Goal: Connect with others: Connect with others

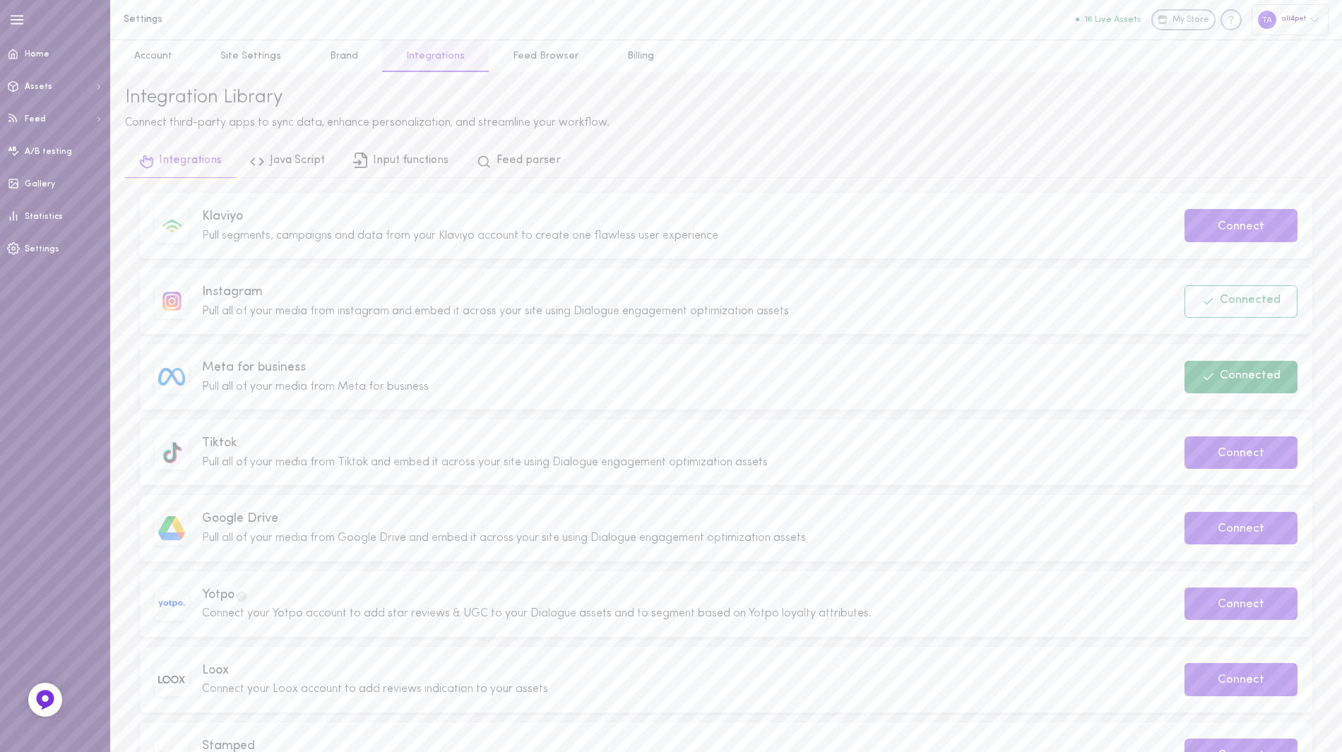
click at [1219, 379] on button "Connected" at bounding box center [1240, 377] width 113 height 32
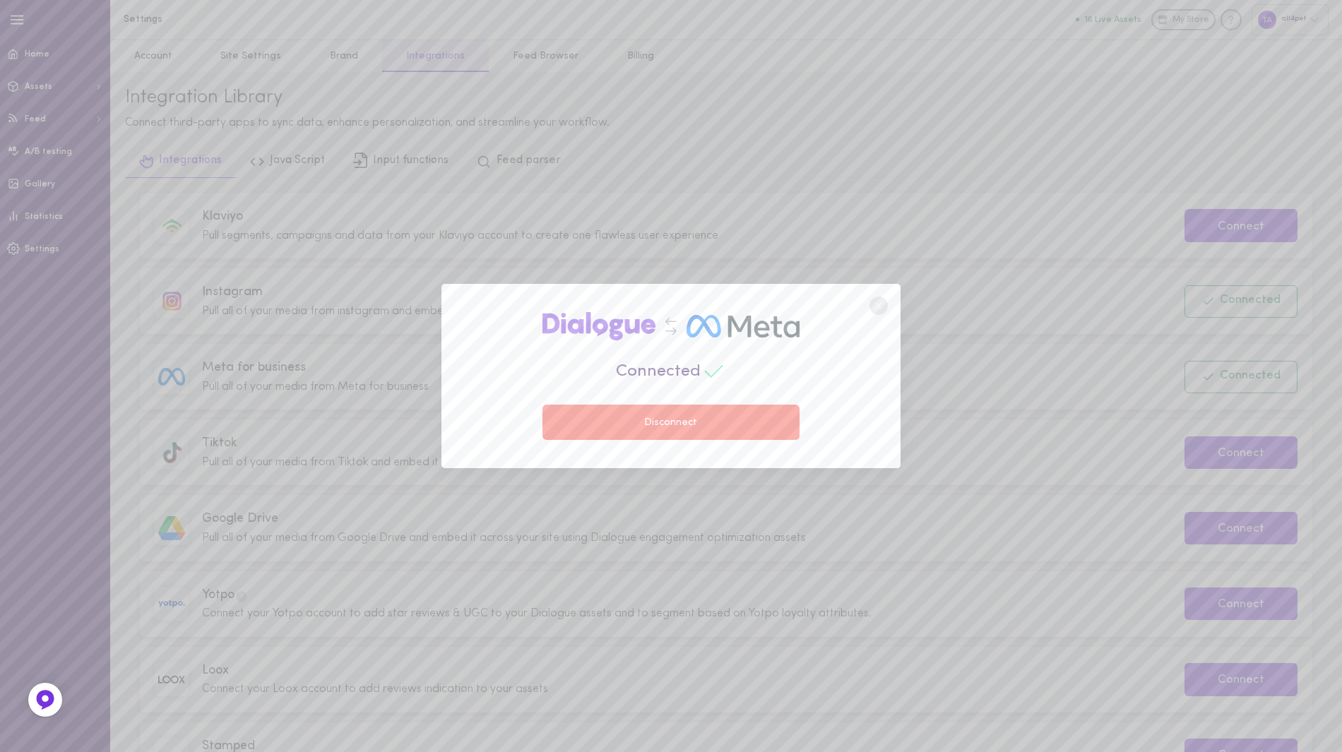
click at [756, 424] on button "Disconnect" at bounding box center [670, 422] width 257 height 35
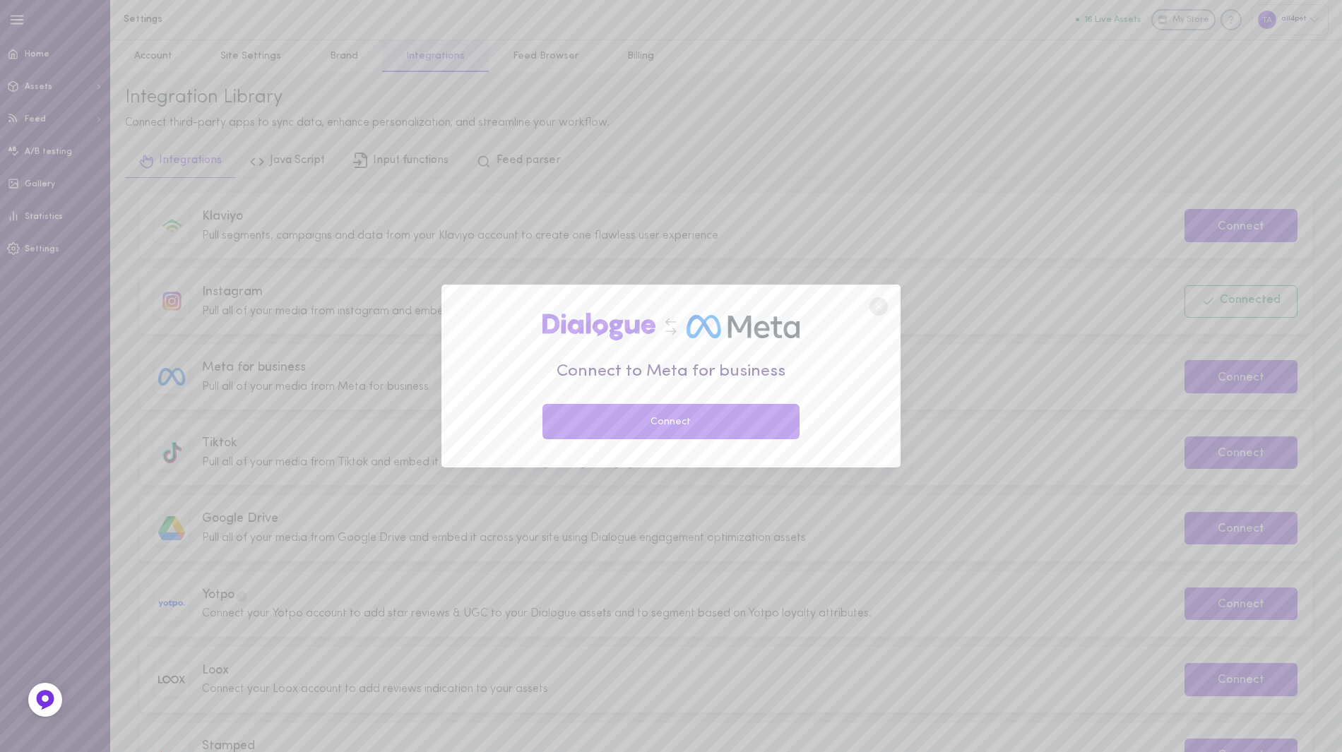
click at [877, 309] on circle at bounding box center [878, 306] width 18 height 18
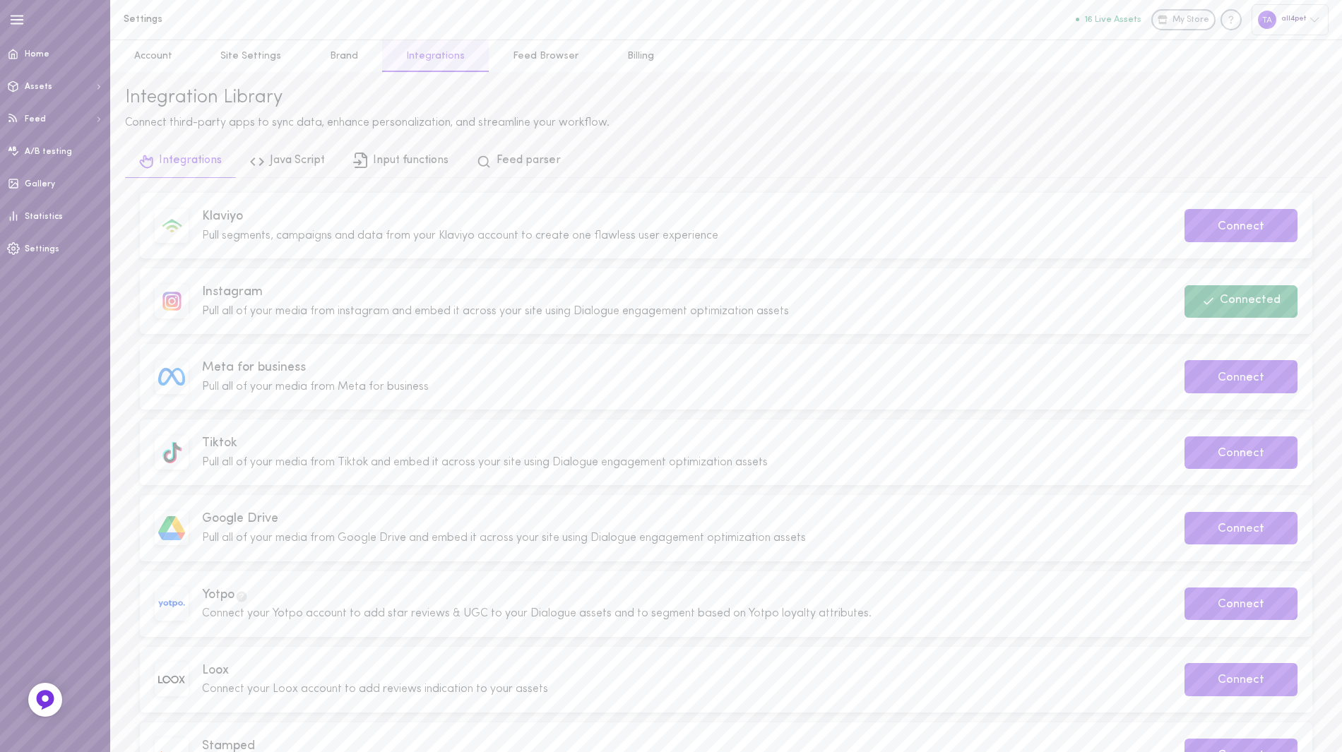
click at [1198, 299] on button "Connected" at bounding box center [1240, 301] width 113 height 32
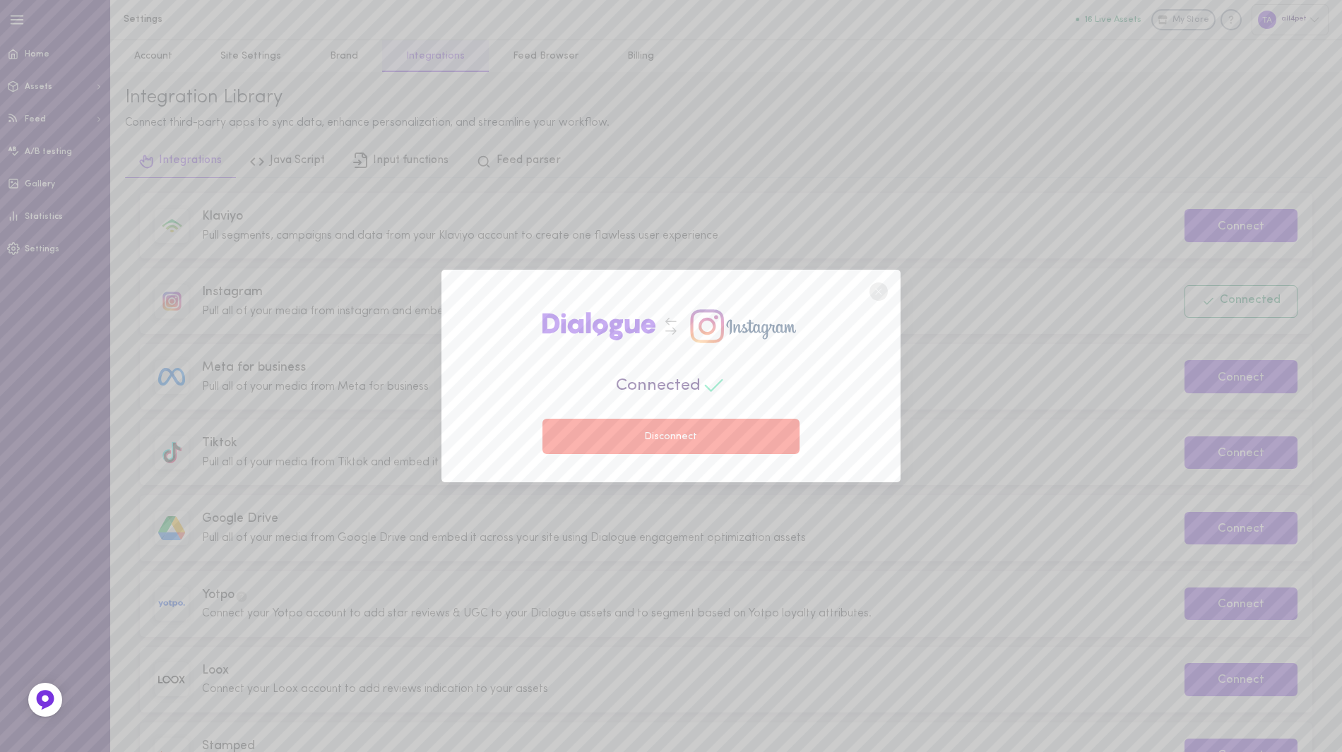
click at [736, 436] on button "Disconnect" at bounding box center [670, 436] width 257 height 35
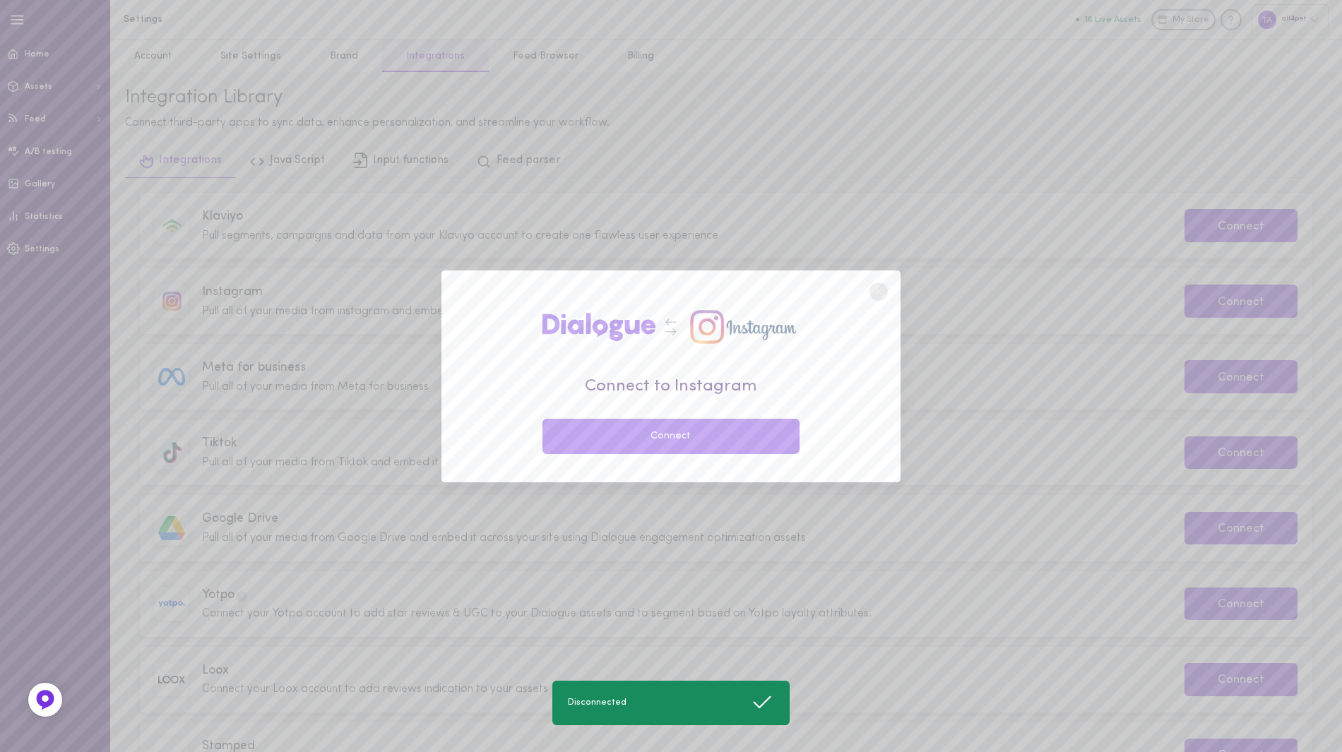
click at [883, 297] on circle at bounding box center [878, 292] width 18 height 18
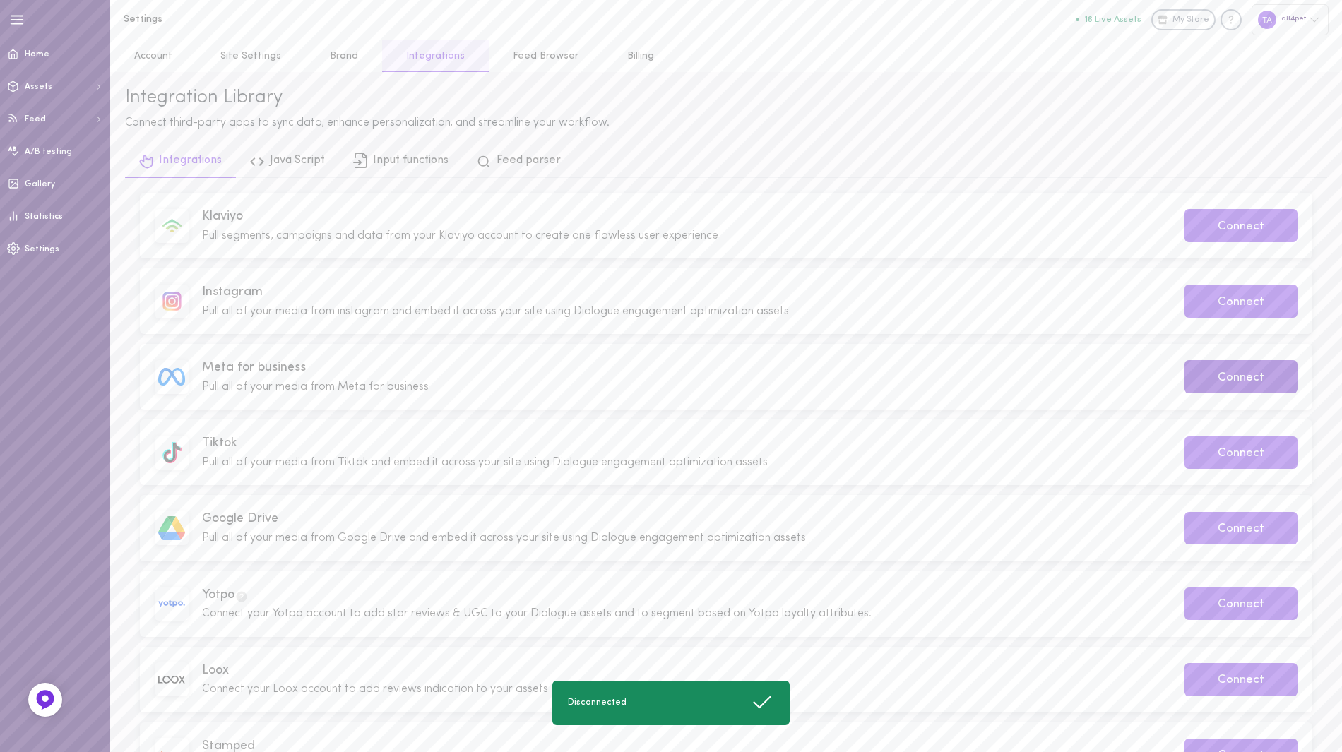
click at [1221, 374] on button "Connect" at bounding box center [1240, 376] width 113 height 33
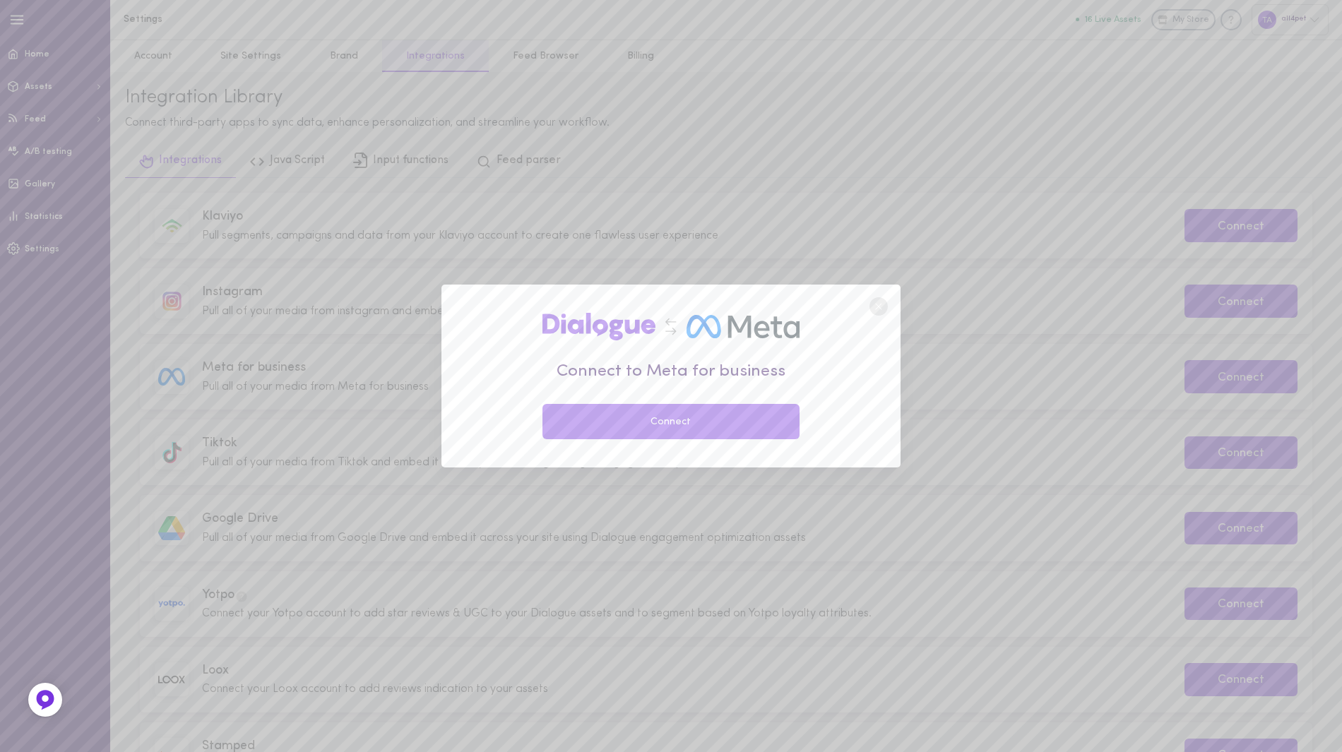
click at [726, 427] on button "Connect" at bounding box center [670, 421] width 257 height 35
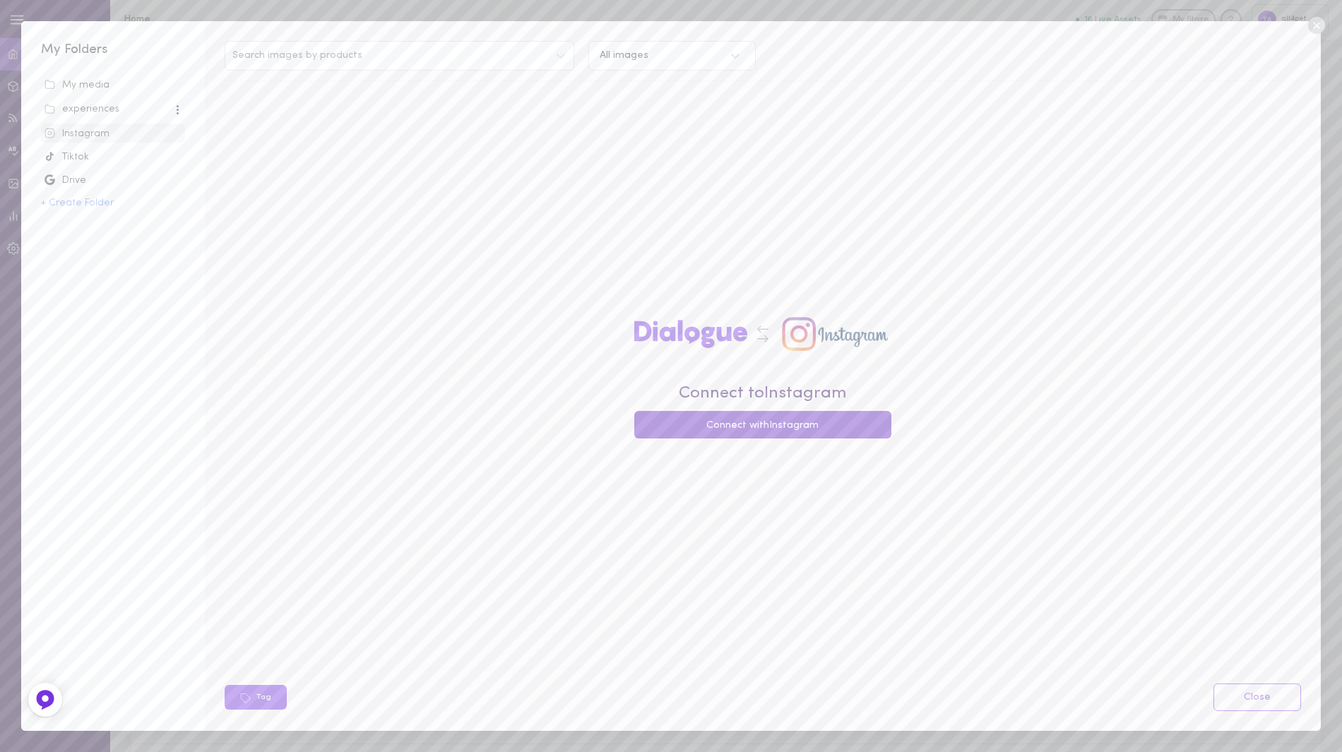
click at [783, 427] on button "Connect with Instagram" at bounding box center [762, 425] width 257 height 28
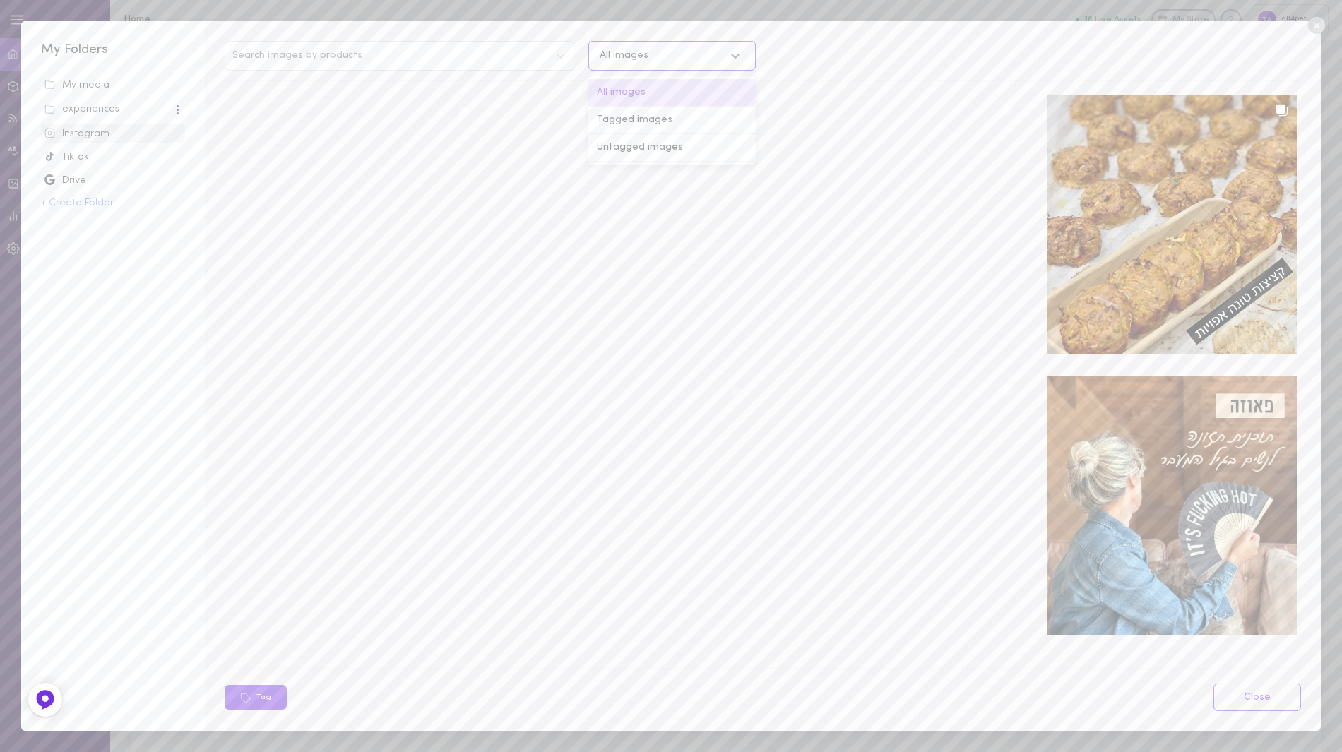
click at [646, 63] on div "All images" at bounding box center [658, 55] width 131 height 13
click at [391, 53] on div "Search images by products" at bounding box center [399, 56] width 349 height 30
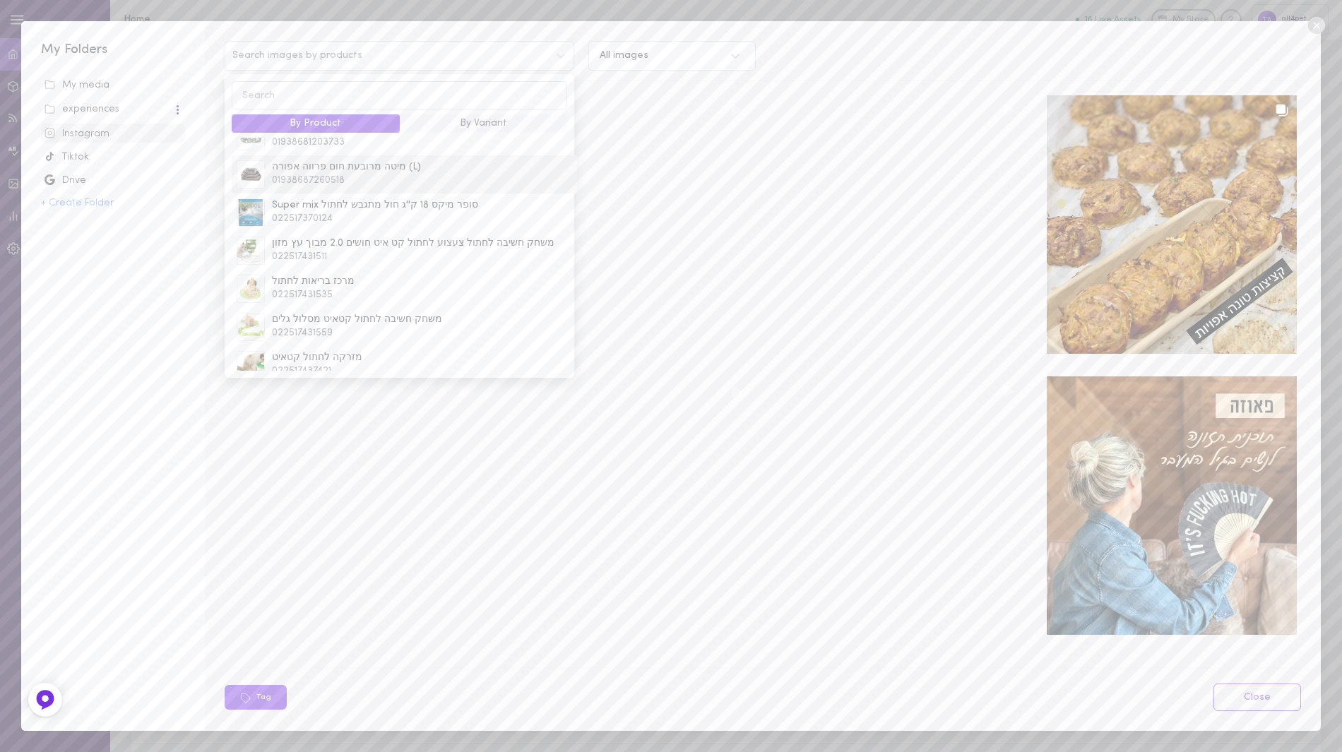
scroll to position [203, 0]
click at [407, 313] on span "משחק חשיבה לחתול קטאיט מסלול גלים" at bounding box center [421, 320] width 299 height 14
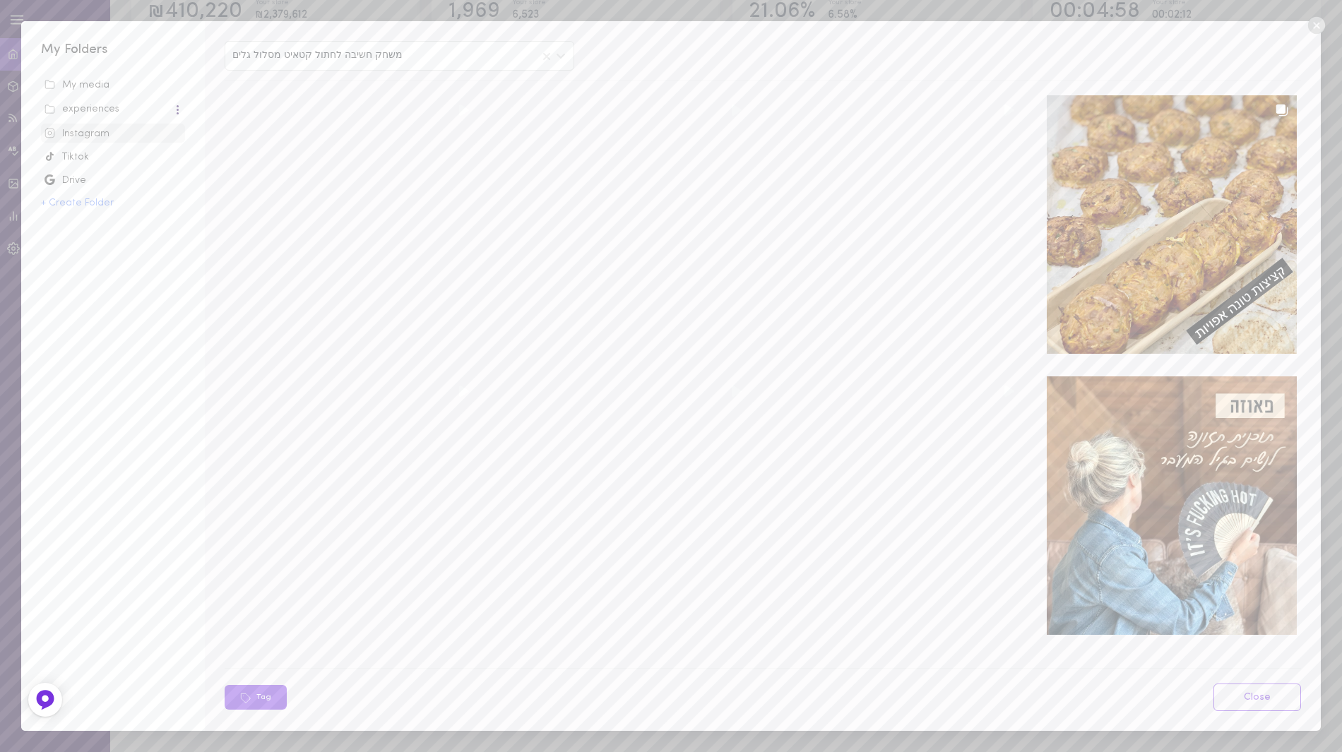
click at [101, 86] on div "My media" at bounding box center [112, 85] width 137 height 14
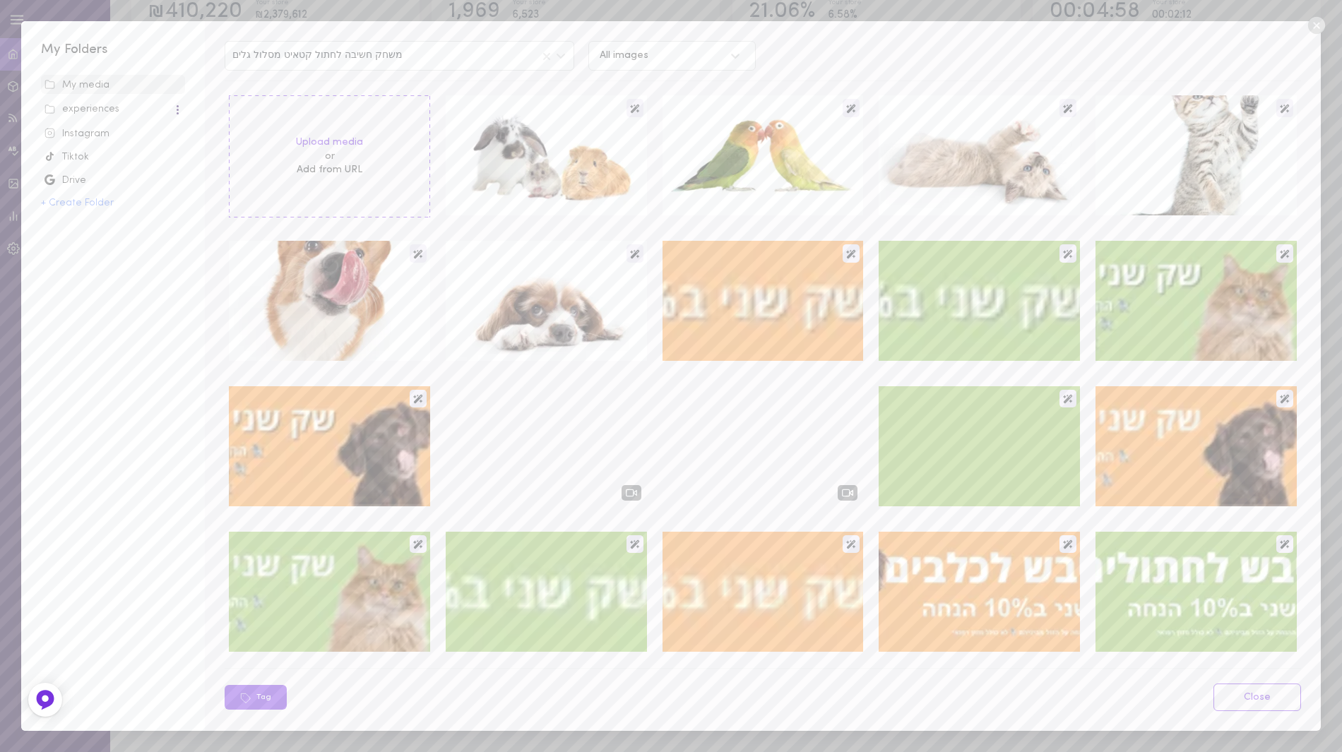
click at [103, 131] on div "Instagram" at bounding box center [112, 134] width 137 height 14
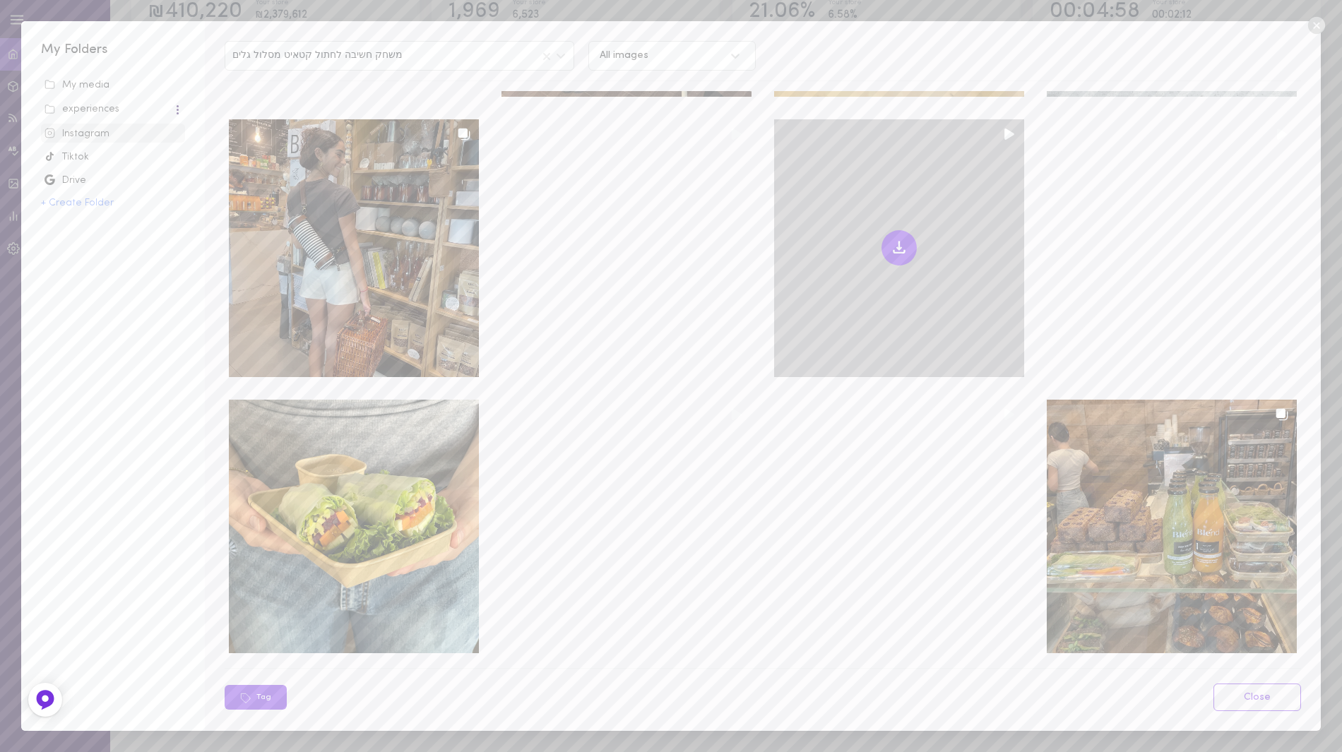
scroll to position [1102, 0]
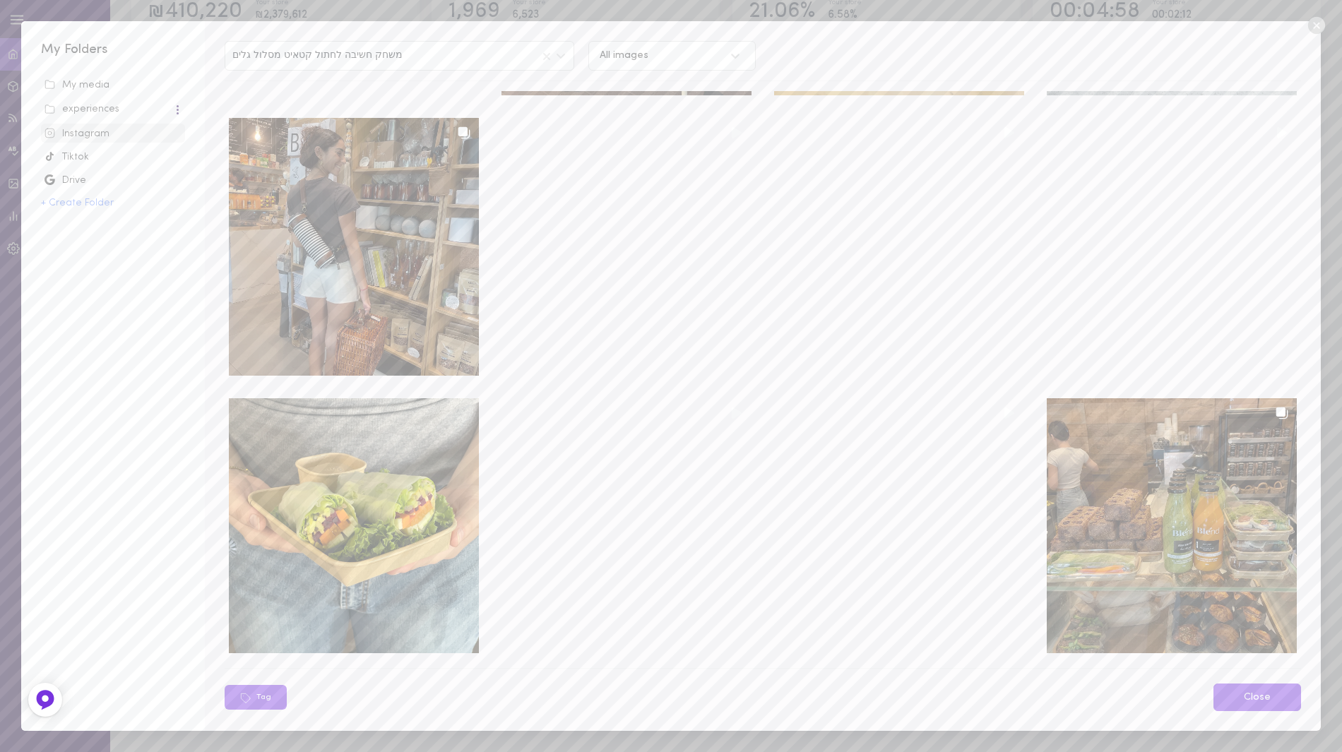
click at [1246, 702] on link "Close" at bounding box center [1257, 698] width 88 height 28
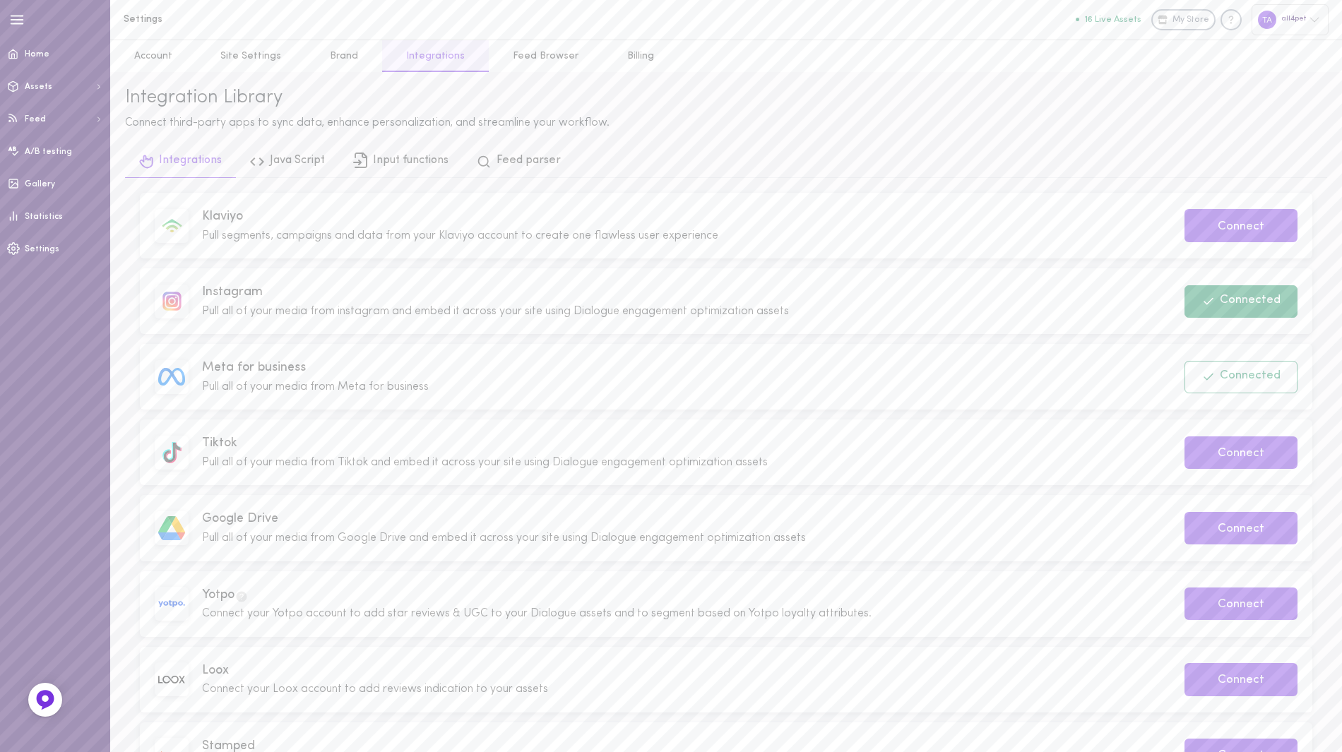
click at [1193, 306] on button "Connected" at bounding box center [1240, 301] width 113 height 32
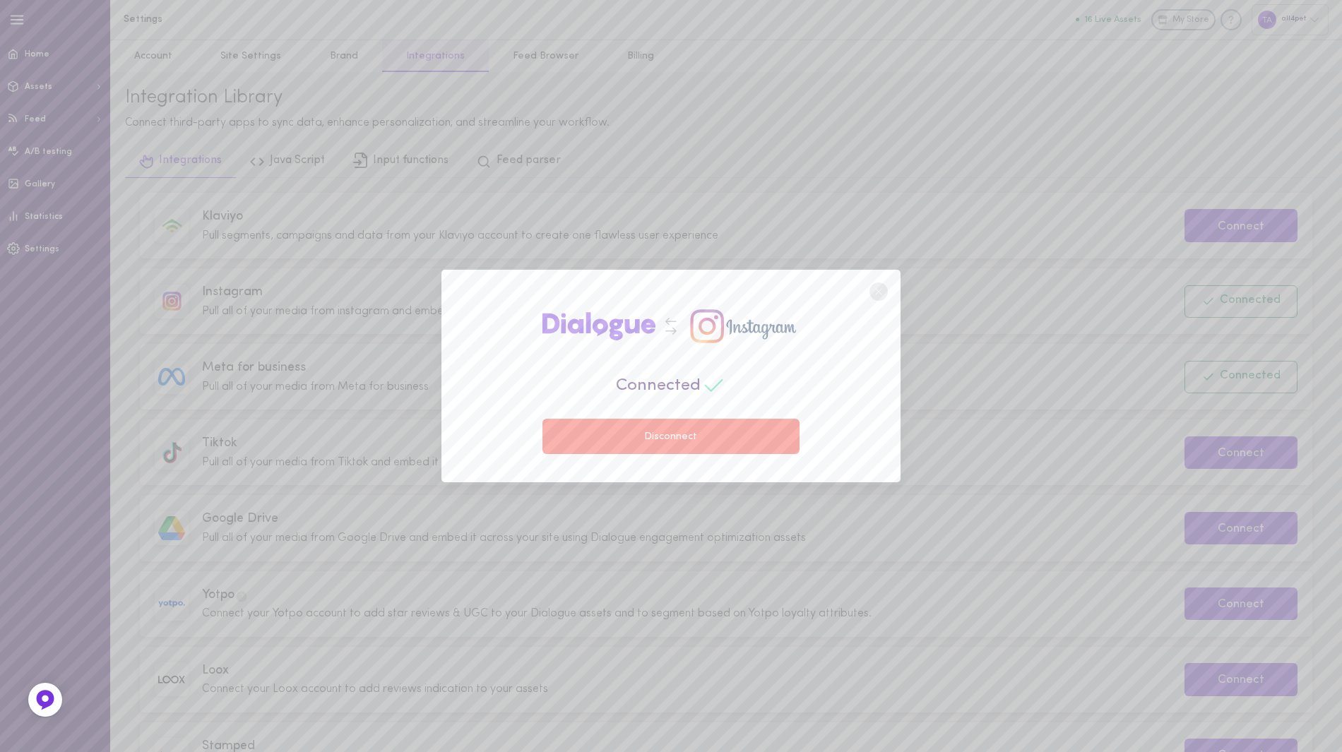
click at [708, 435] on button "Disconnect" at bounding box center [670, 436] width 257 height 35
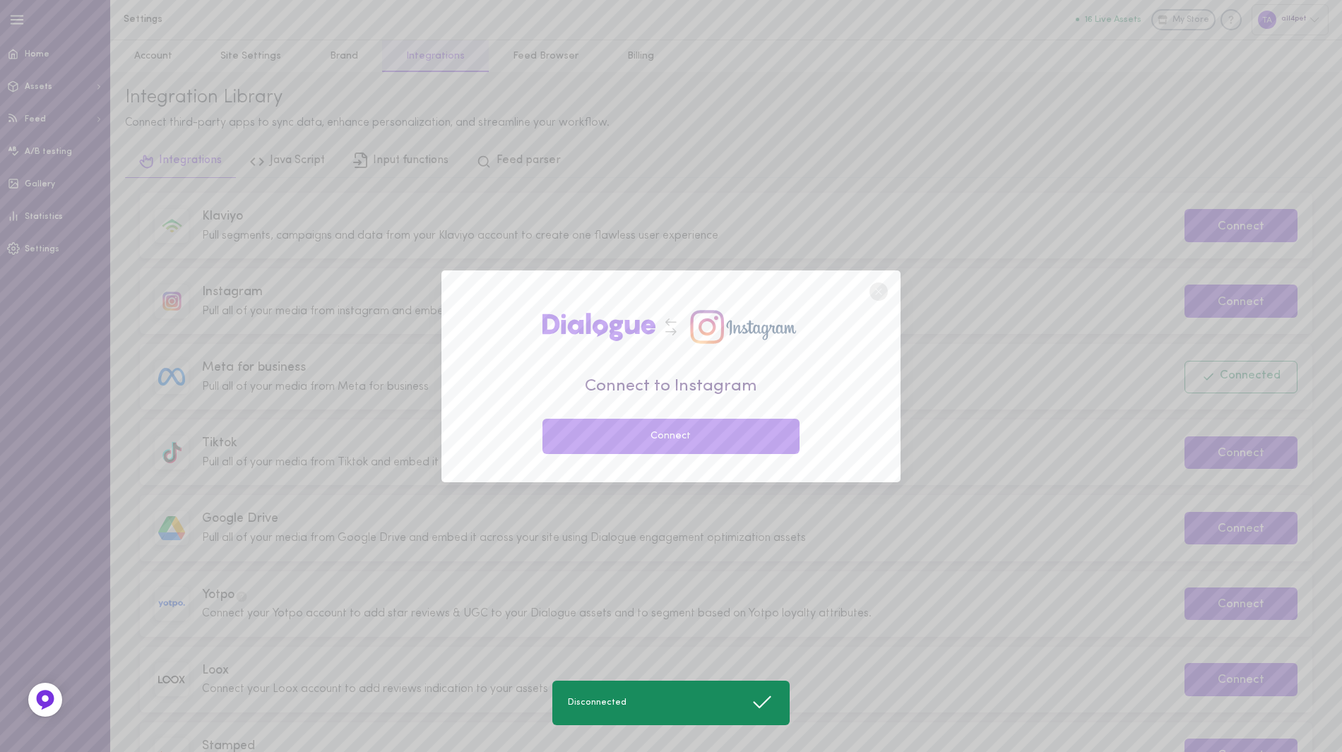
click at [879, 292] on circle at bounding box center [878, 292] width 18 height 18
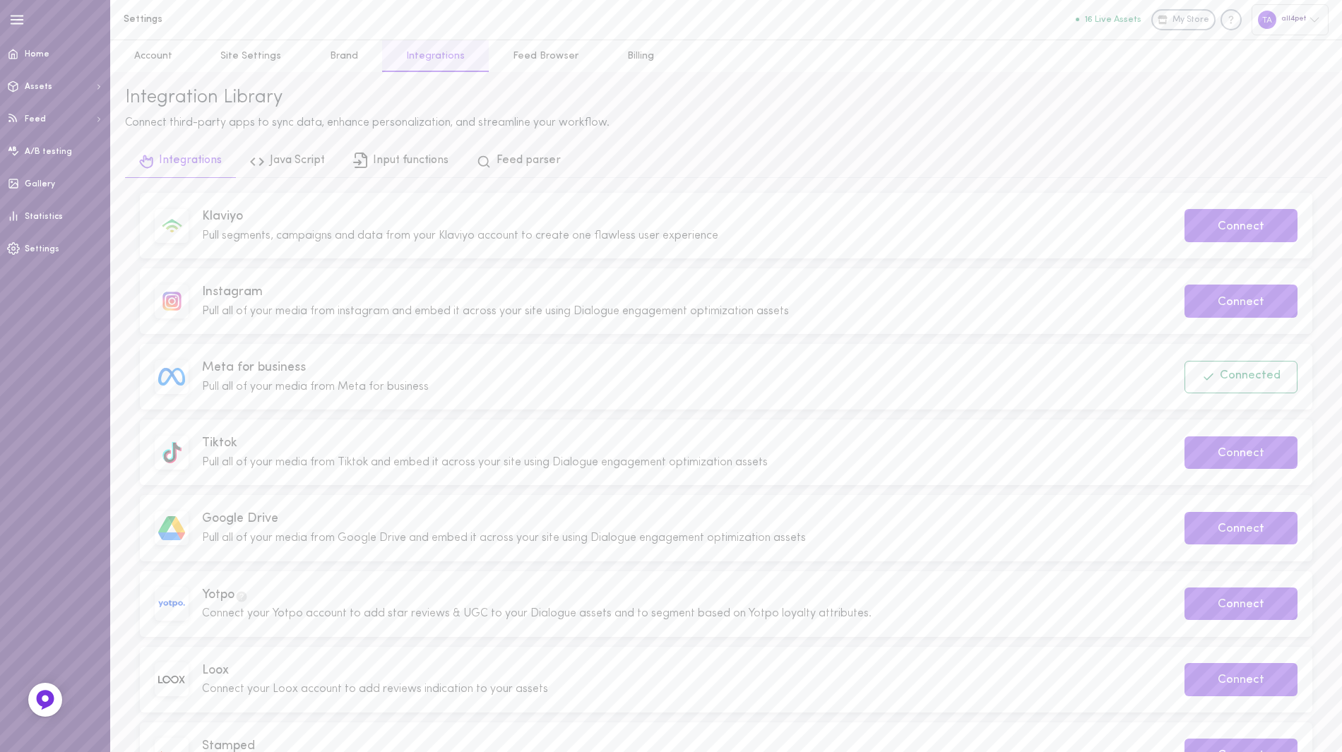
click at [757, 315] on span "Pull all of your media from instagram and embed it across your site using Dialo…" at bounding box center [495, 311] width 587 height 11
click at [1226, 306] on button "Connect" at bounding box center [1240, 301] width 113 height 33
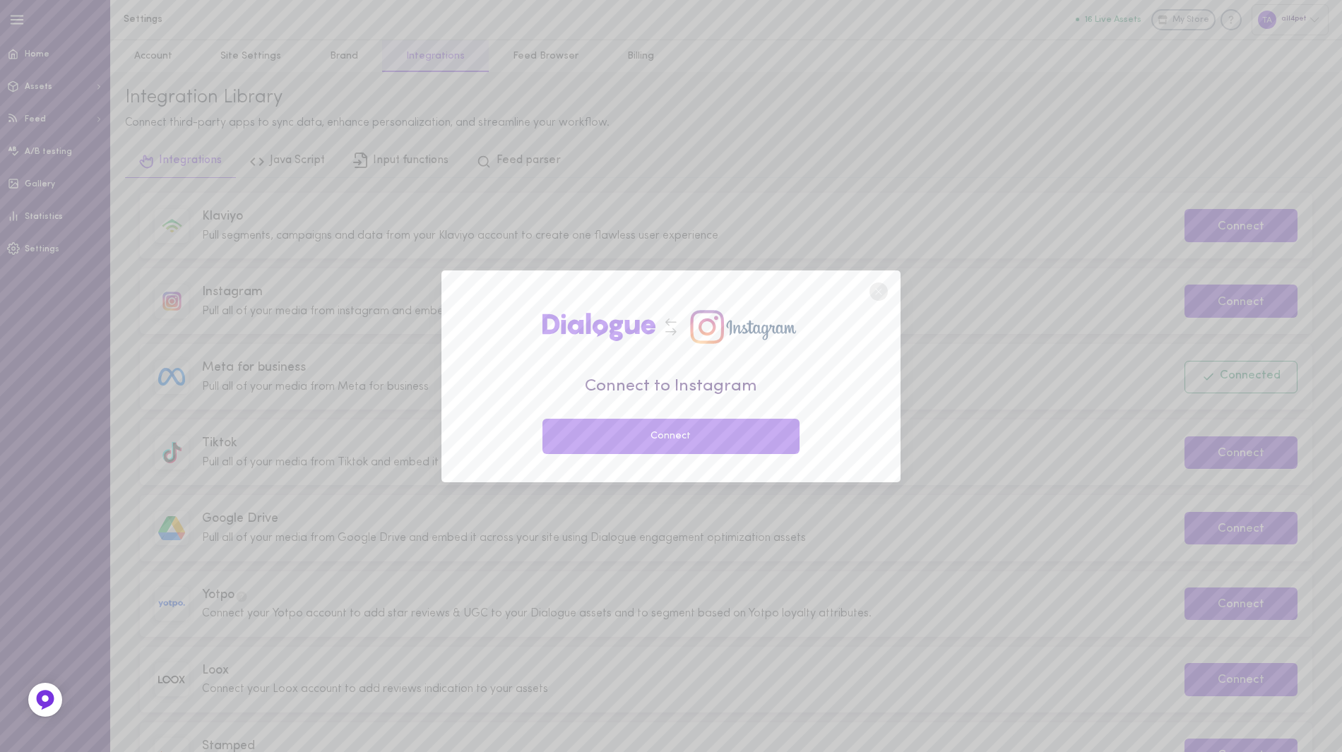
click at [747, 435] on button "Connect" at bounding box center [670, 436] width 257 height 35
